Goal: Task Accomplishment & Management: Use online tool/utility

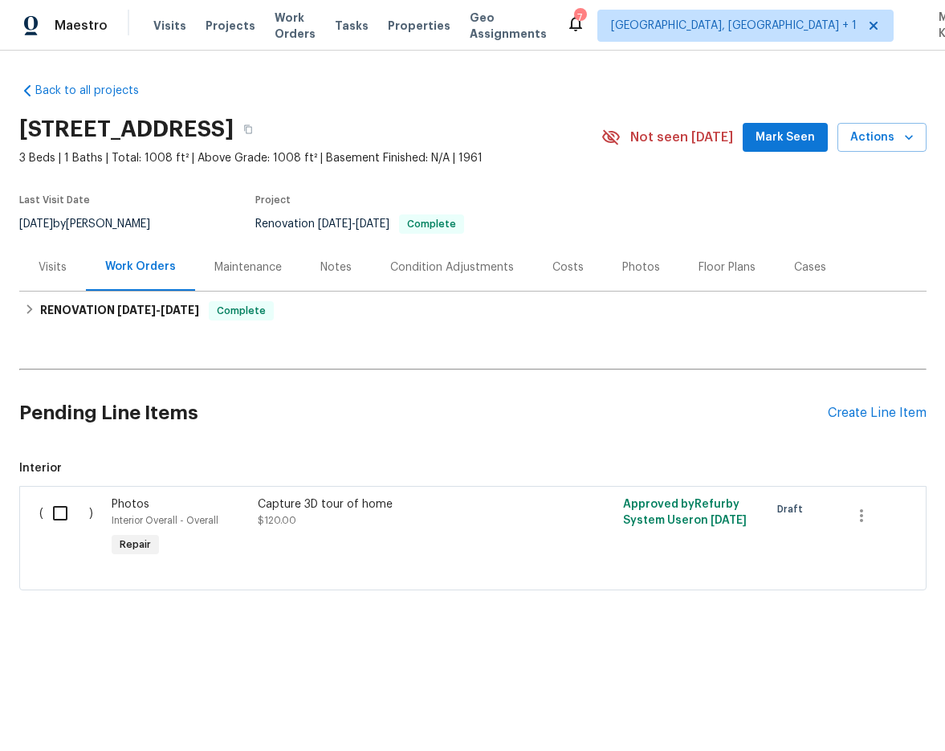
click at [34, 281] on div "Visits" at bounding box center [52, 266] width 67 height 47
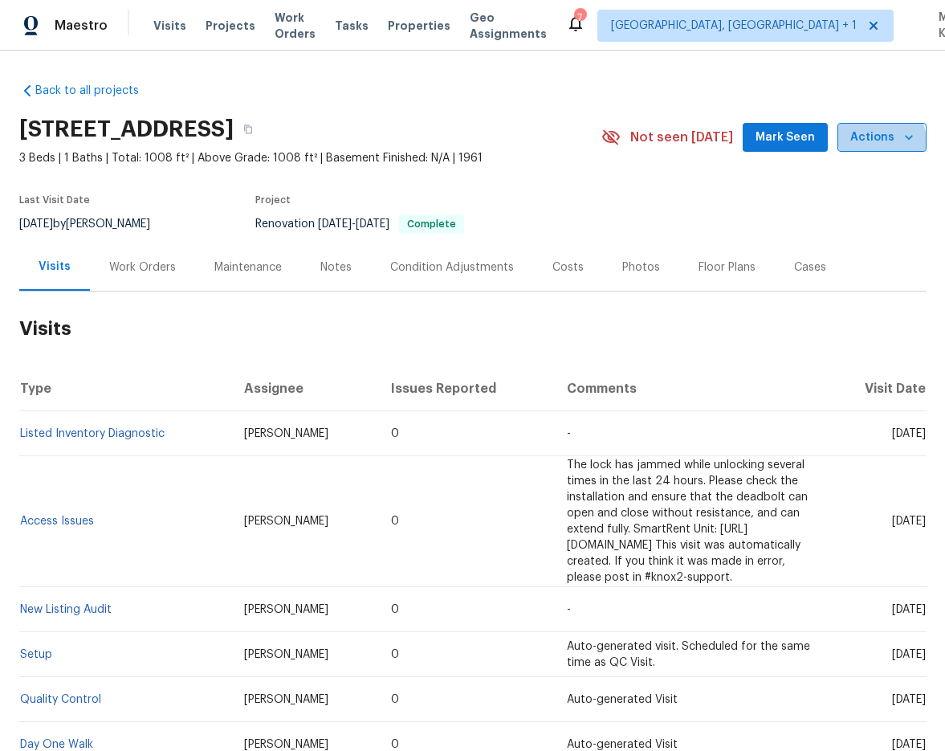
click at [863, 144] on span "Actions" at bounding box center [882, 138] width 63 height 20
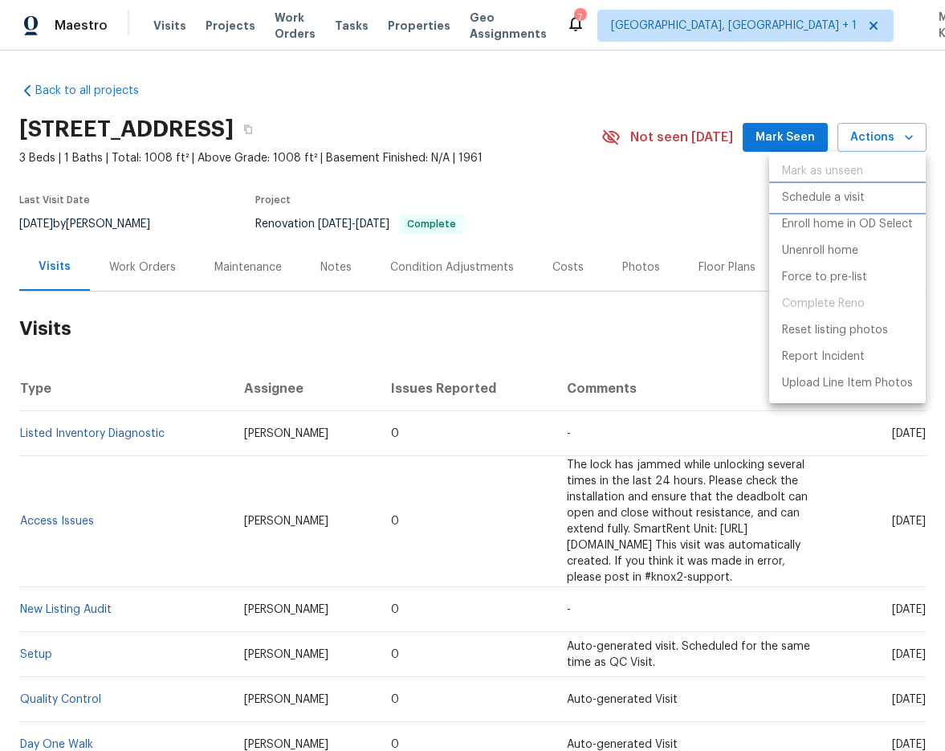
click at [815, 194] on p "Schedule a visit" at bounding box center [823, 198] width 83 height 17
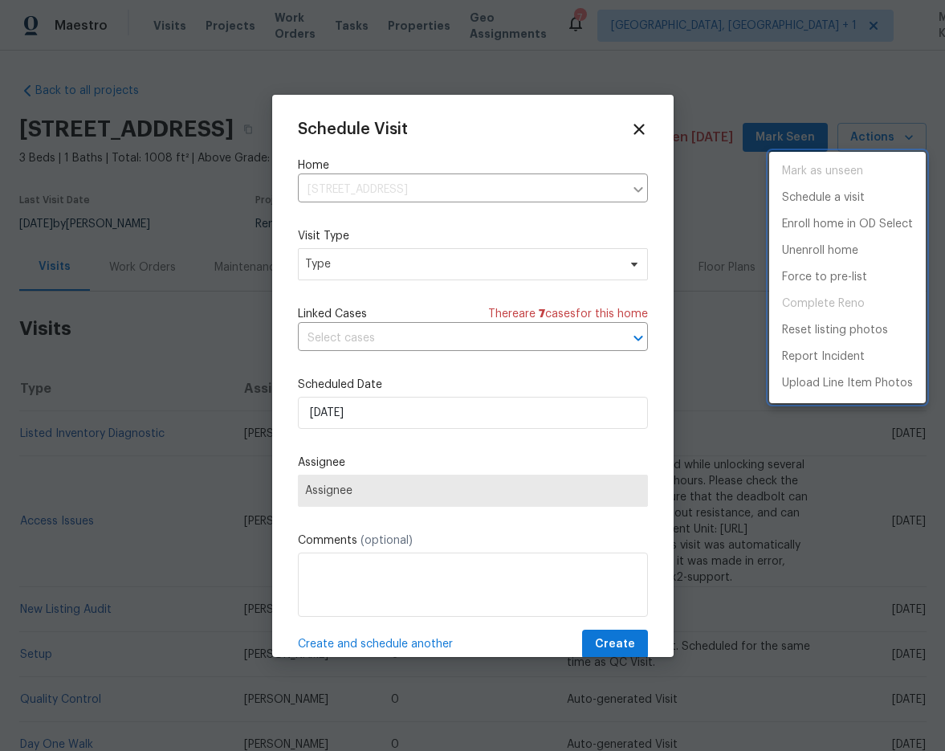
click at [485, 195] on div at bounding box center [472, 375] width 945 height 751
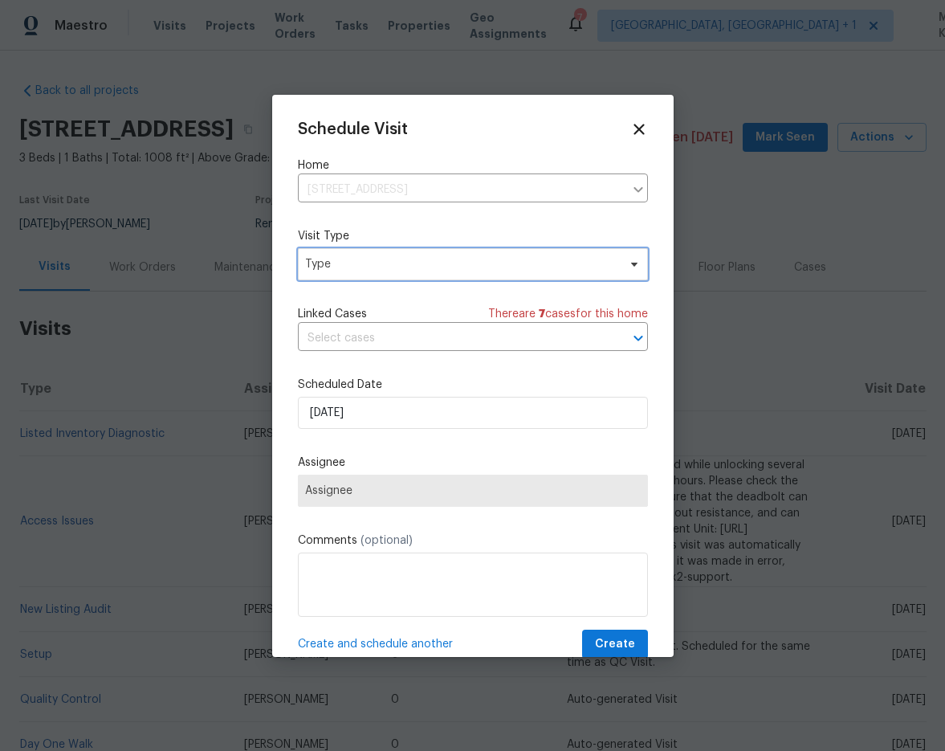
click at [451, 257] on span "Type" at bounding box center [461, 264] width 312 height 16
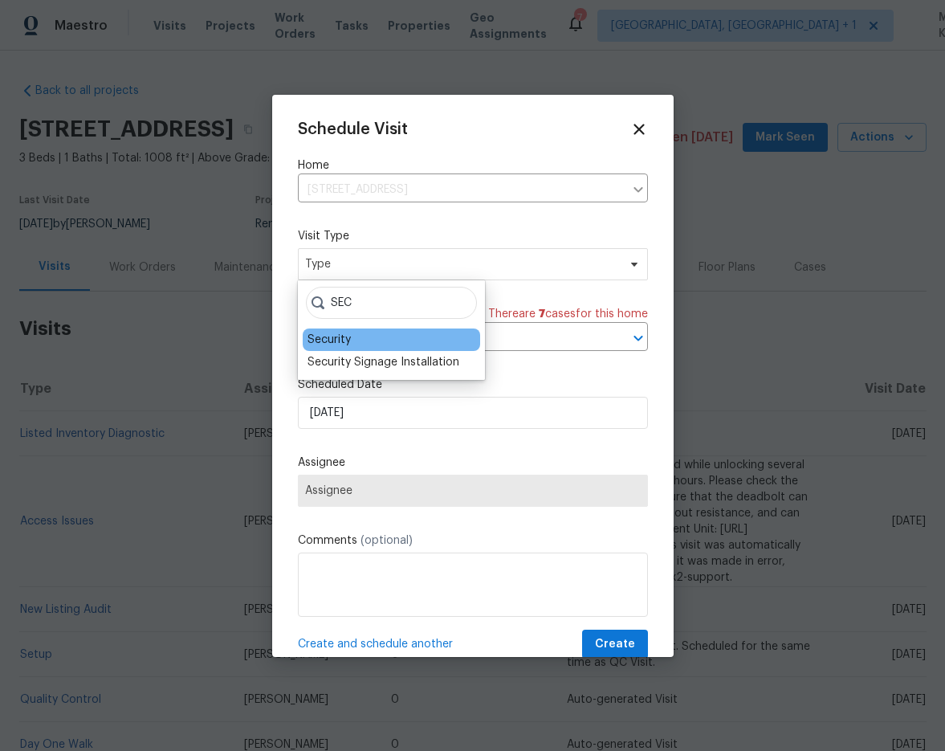
type input "SEC"
click at [374, 333] on div "Security" at bounding box center [392, 340] width 178 height 22
click at [347, 343] on div "Security" at bounding box center [329, 340] width 43 height 16
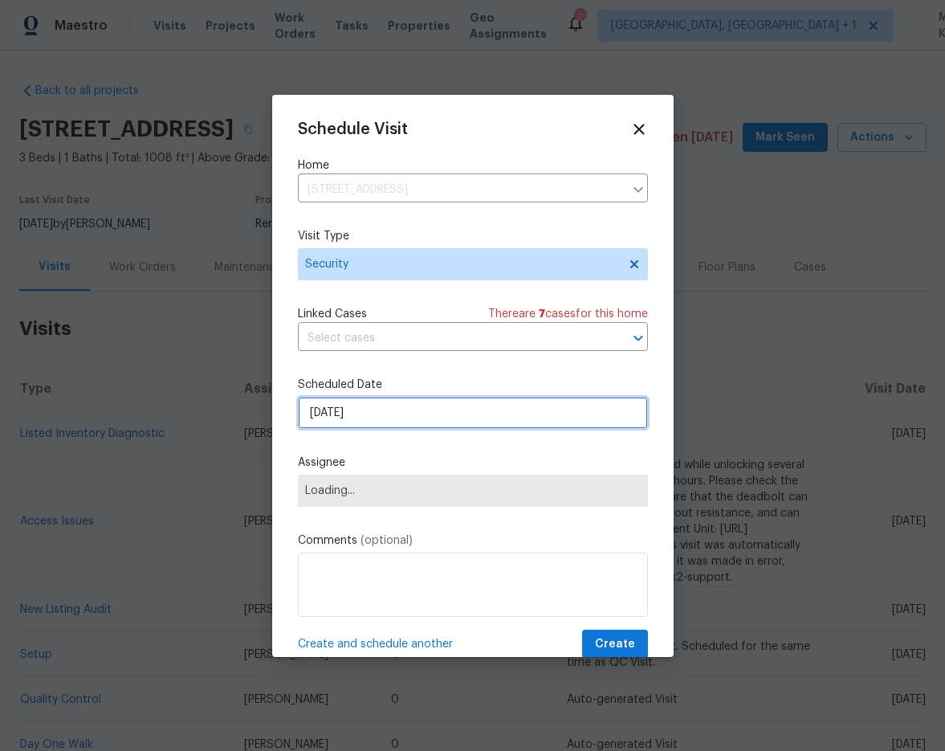
click at [347, 422] on input "[DATE]" at bounding box center [473, 413] width 350 height 32
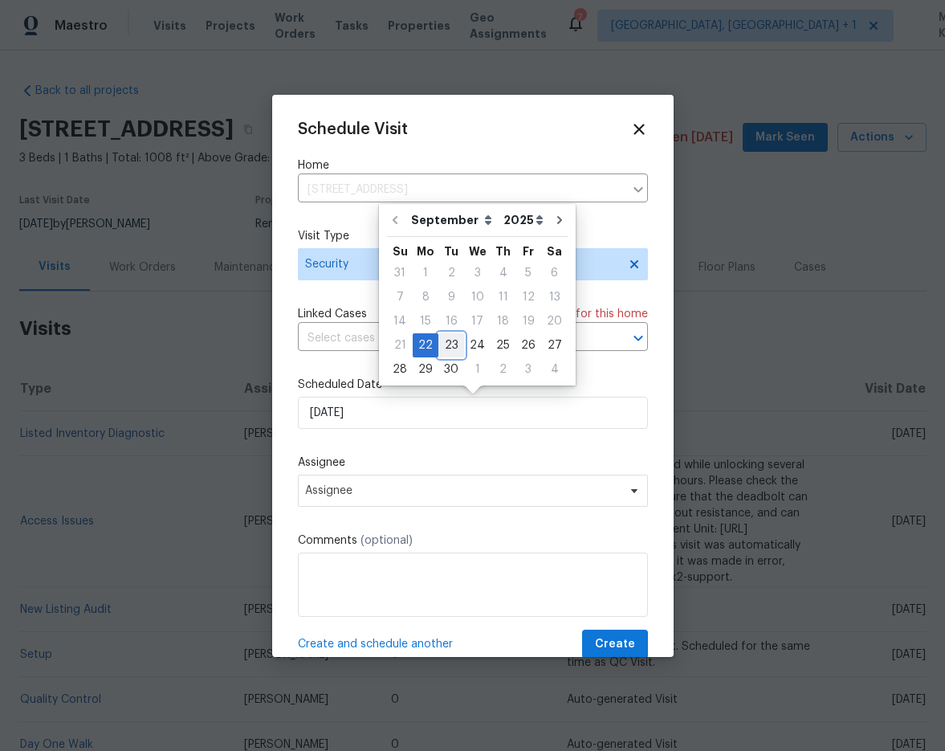
click at [447, 334] on div "23" at bounding box center [452, 345] width 26 height 22
type input "[DATE]"
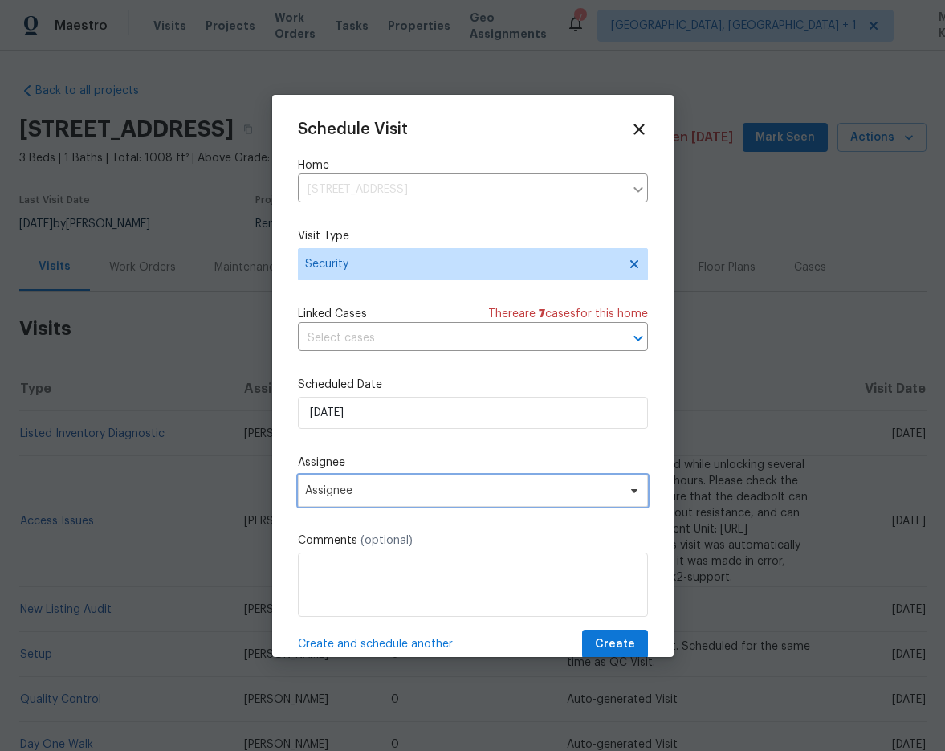
click at [391, 484] on span "Assignee" at bounding box center [473, 491] width 350 height 32
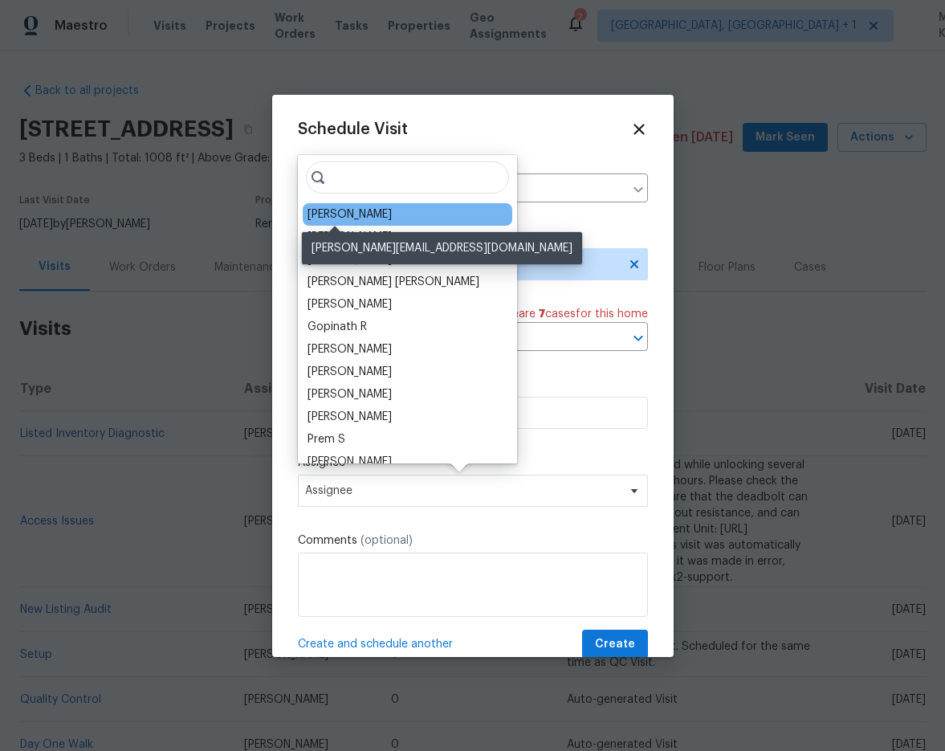
click at [357, 218] on div "[PERSON_NAME]" at bounding box center [350, 214] width 84 height 16
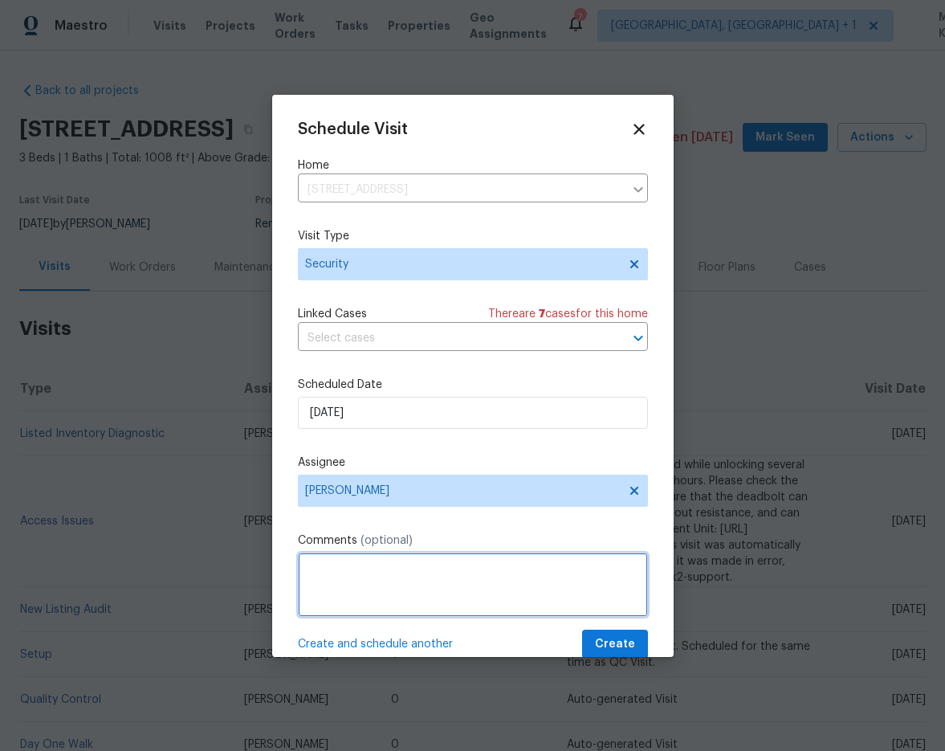
click at [373, 579] on textarea at bounding box center [473, 585] width 350 height 64
type textarea "Please ensure back door and all entry/exit points of the home is secured we rec…"
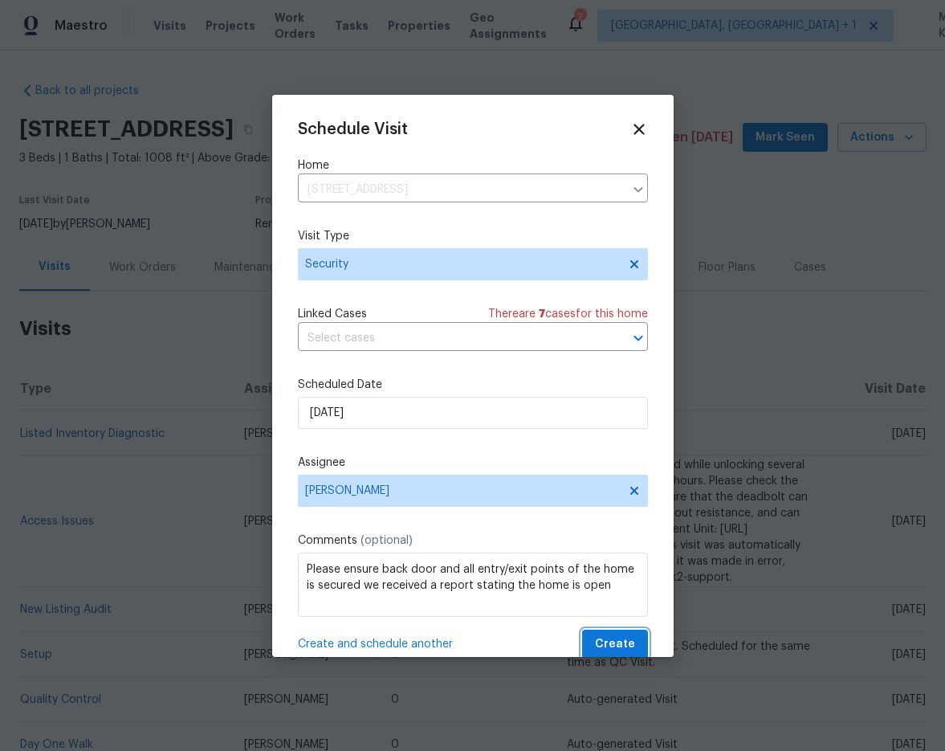
click at [611, 643] on span "Create" at bounding box center [615, 645] width 40 height 20
